Goal: Check status: Check status

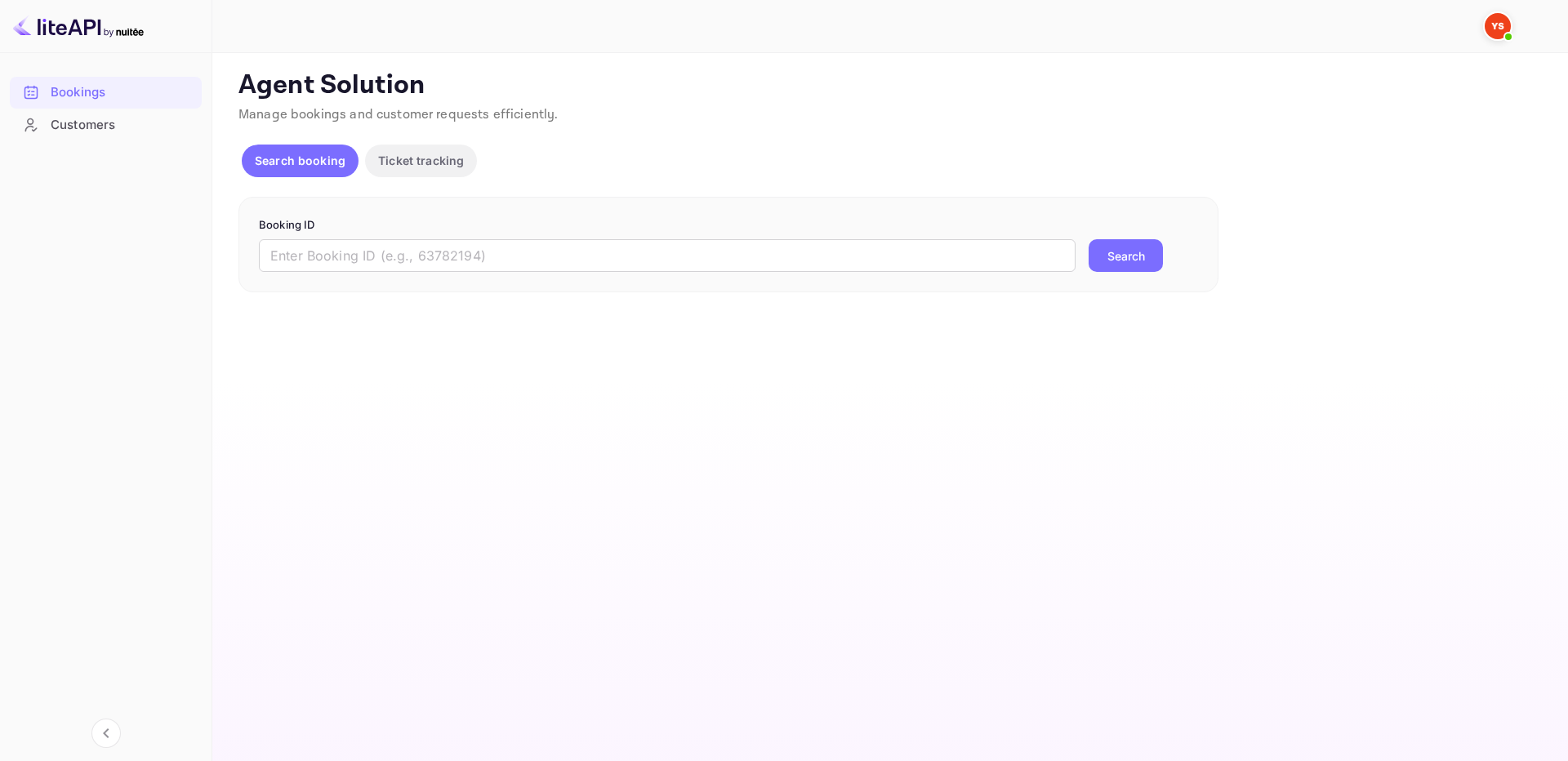
click at [767, 273] on div "Booking ID ​ Search" at bounding box center [728, 245] width 980 height 97
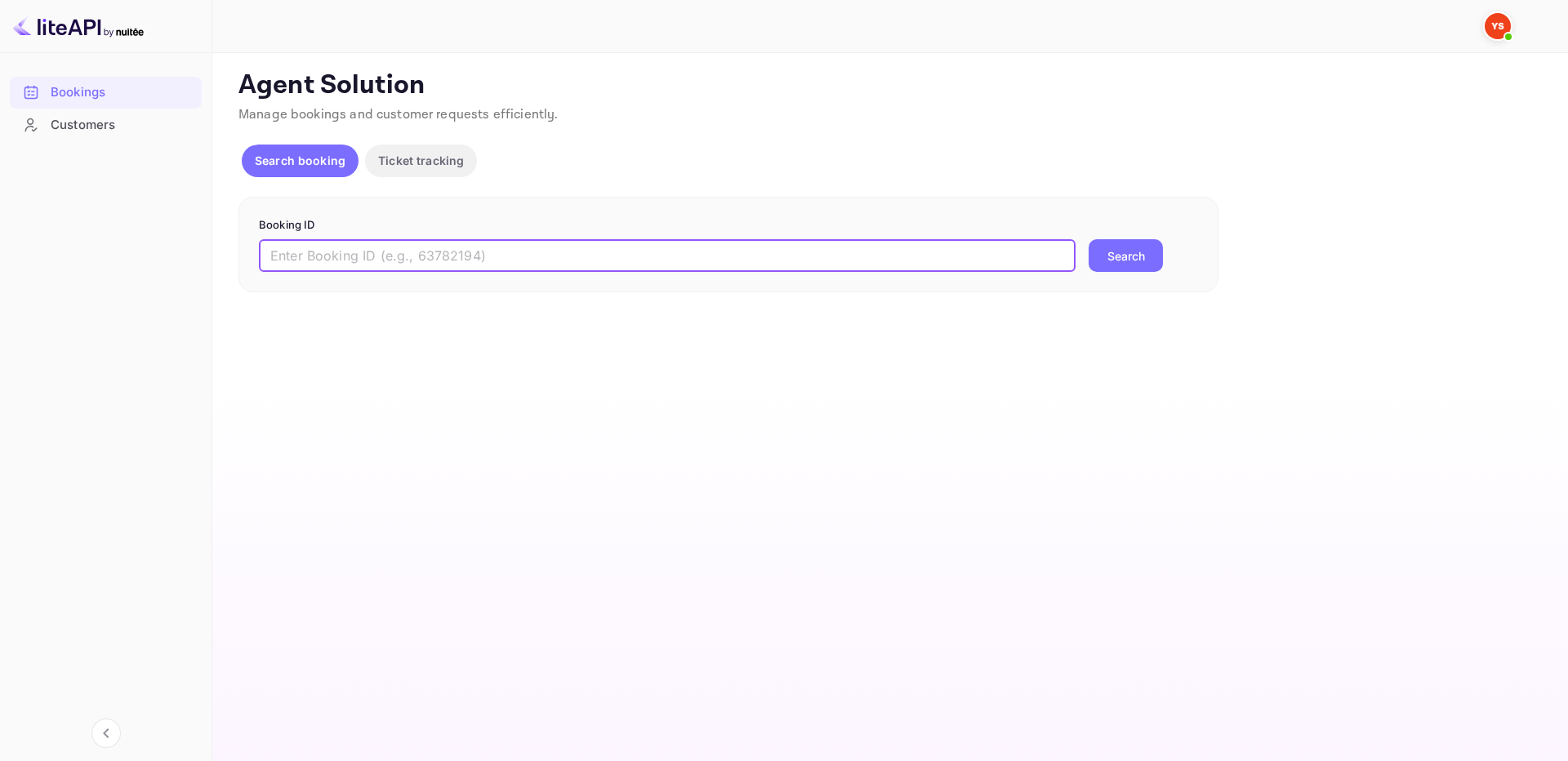
click at [940, 250] on input "text" at bounding box center [667, 255] width 817 height 33
paste input "9573522"
type input "9573522"
click at [1142, 255] on button "Search" at bounding box center [1126, 255] width 75 height 33
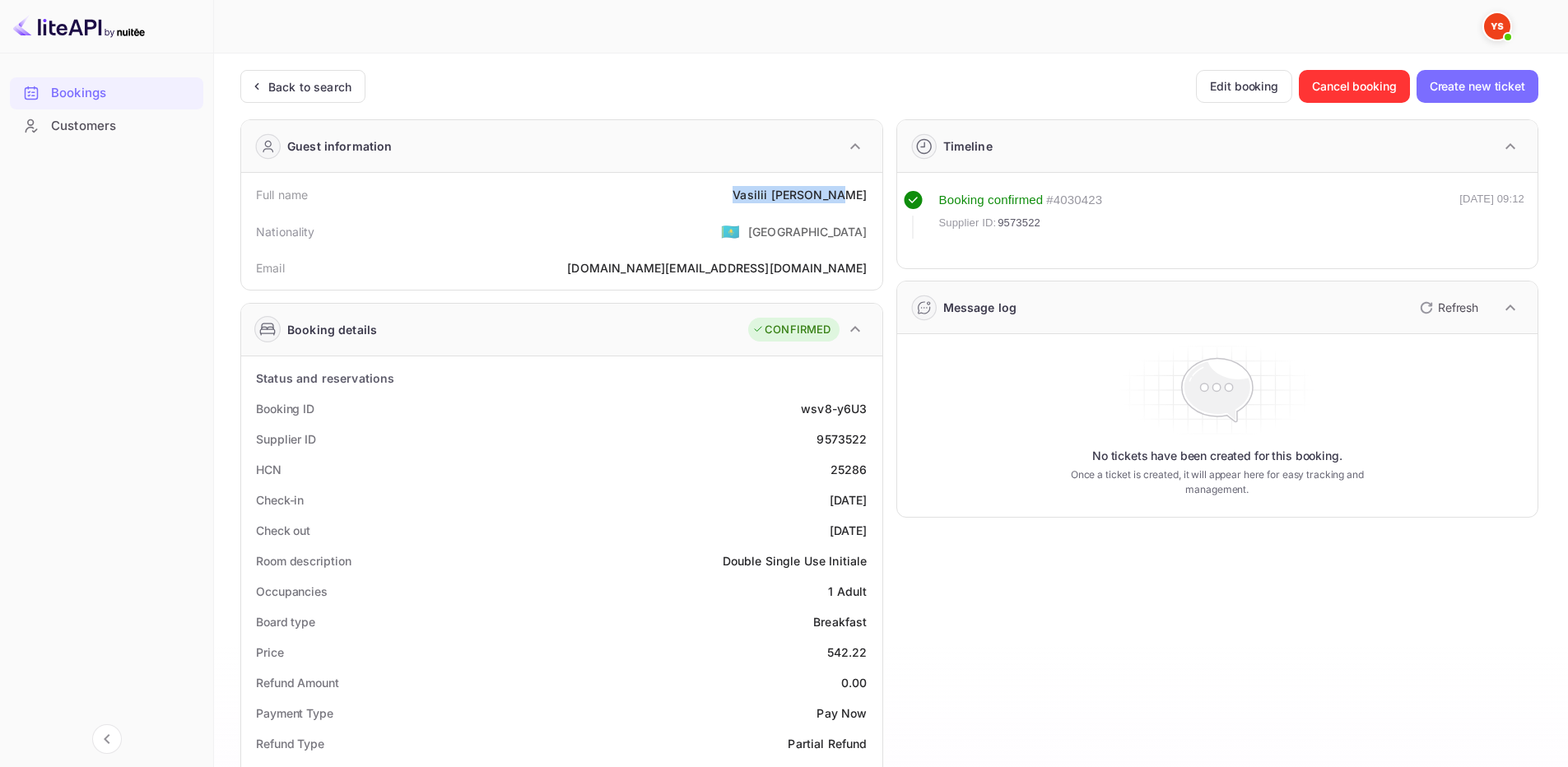
drag, startPoint x: 767, startPoint y: 190, endPoint x: 870, endPoint y: 196, distance: 103.2
click at [870, 196] on div "Full name [PERSON_NAME]" at bounding box center [562, 195] width 628 height 31
copy div "[PERSON_NAME]"
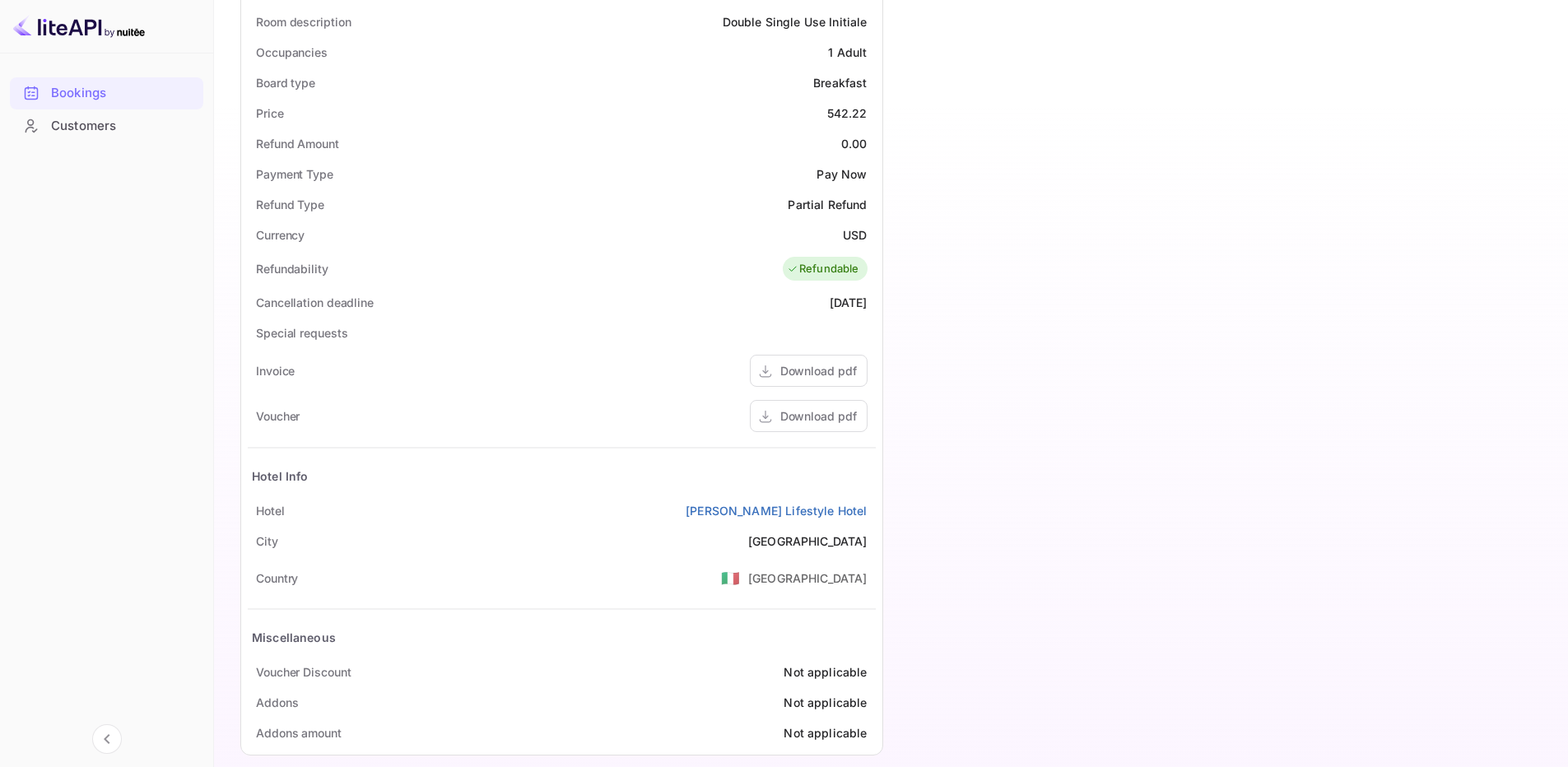
scroll to position [559, 0]
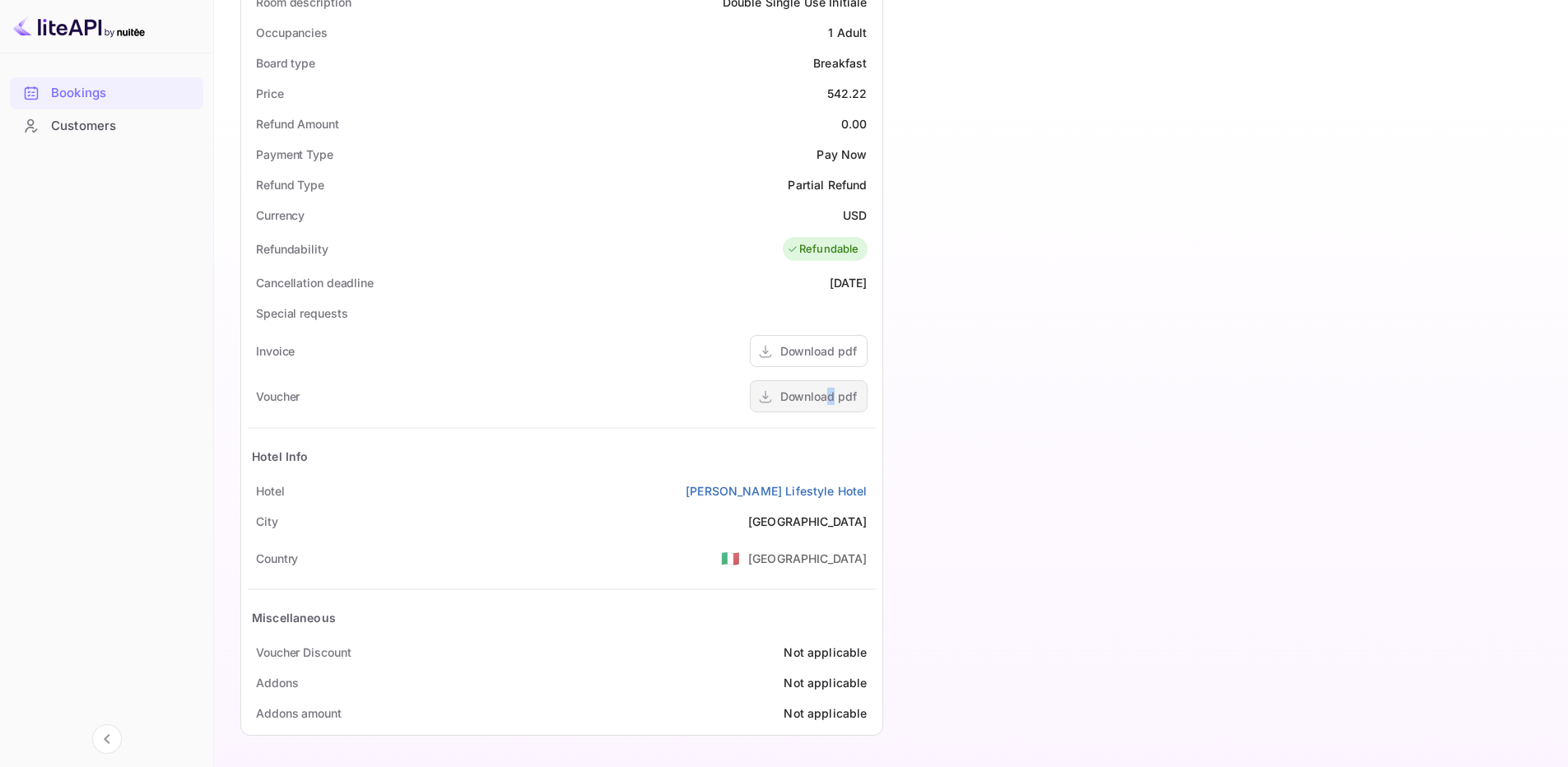
click at [832, 396] on div "Download pdf" at bounding box center [818, 396] width 77 height 17
click at [803, 349] on div "Download pdf" at bounding box center [818, 351] width 77 height 17
